Goal: Task Accomplishment & Management: Use online tool/utility

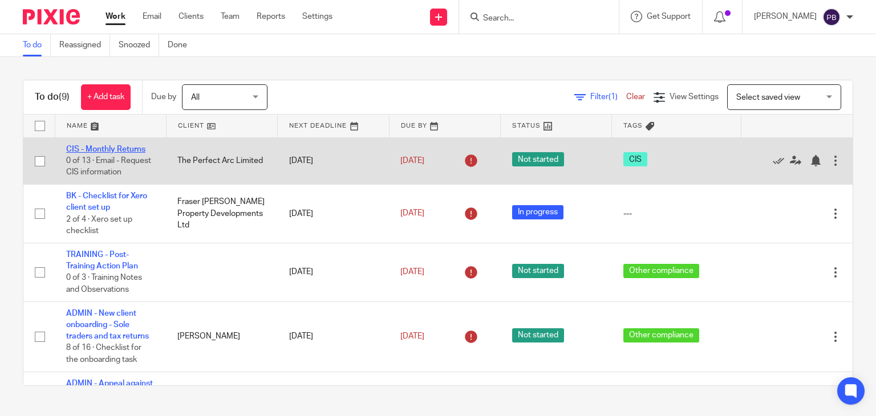
click at [100, 148] on link "CIS - Monthly Returns" at bounding box center [105, 149] width 79 height 8
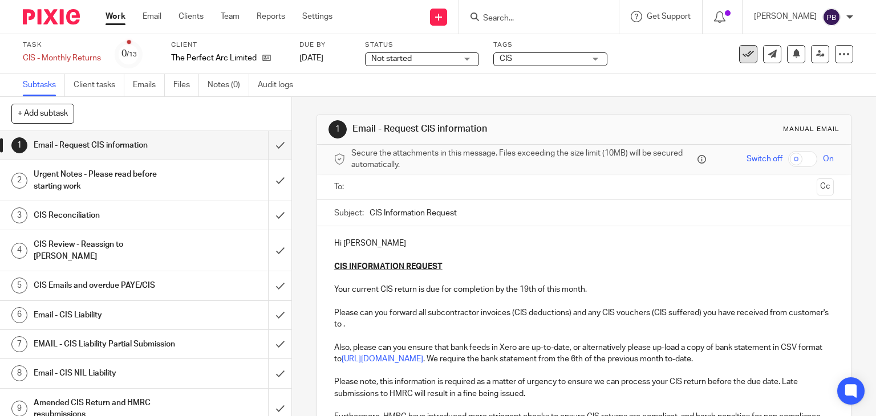
click at [742, 58] on icon at bounding box center [747, 53] width 11 height 11
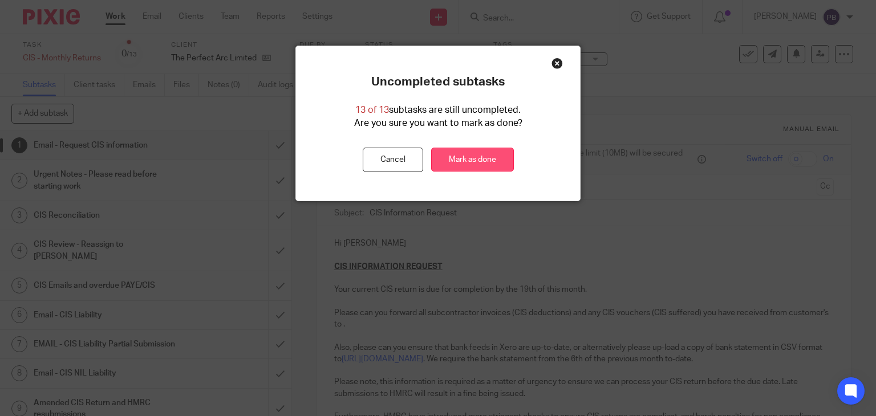
click at [481, 160] on link "Mark as done" at bounding box center [472, 160] width 83 height 25
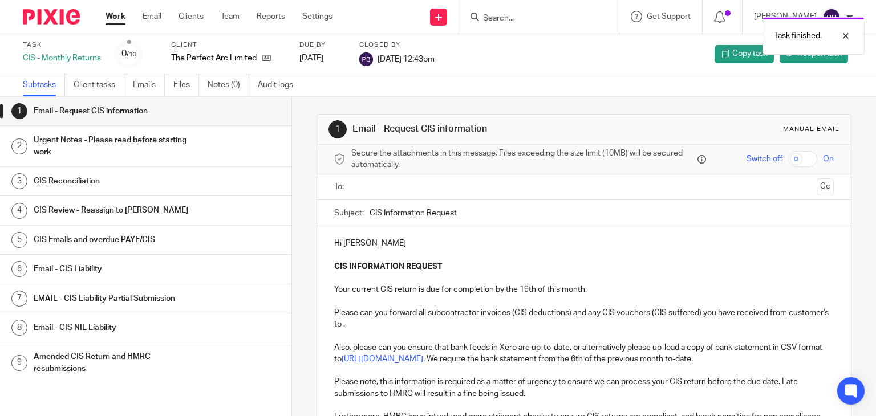
click at [106, 15] on link "Work" at bounding box center [115, 16] width 20 height 11
